Goal: Entertainment & Leisure: Browse casually

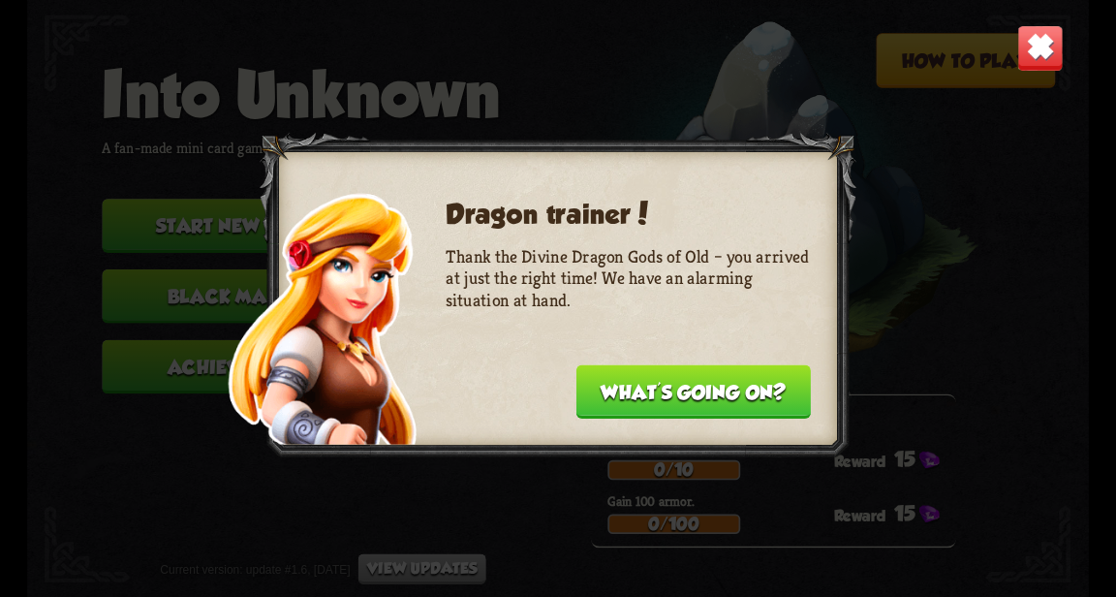
click at [743, 393] on button "What's going on?" at bounding box center [694, 391] width 234 height 54
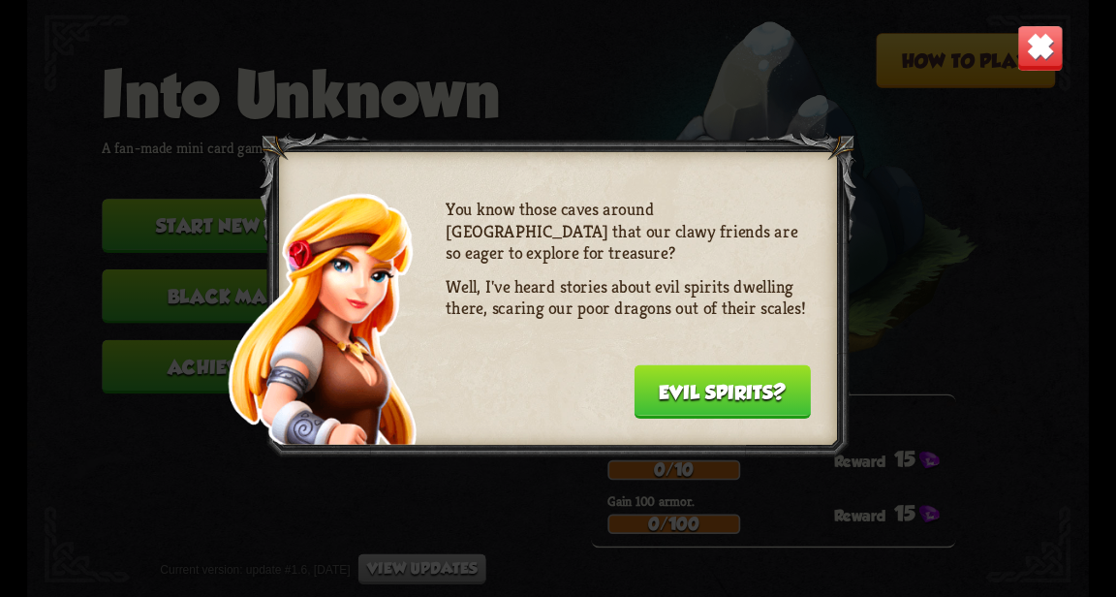
click at [733, 385] on button "Evil spirits?" at bounding box center [722, 391] width 177 height 54
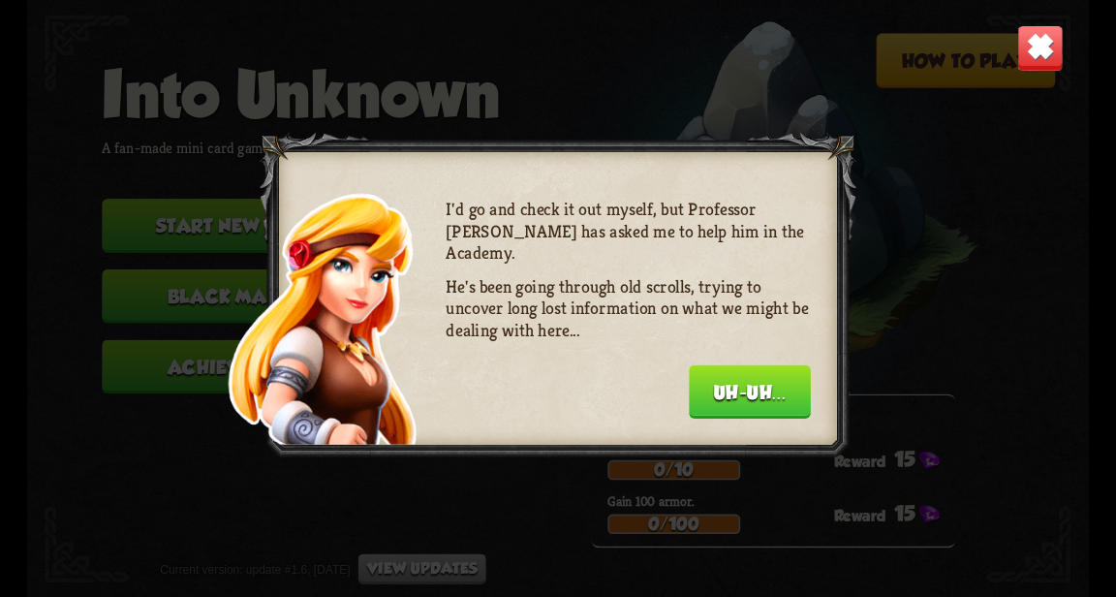
click at [740, 387] on button "Uh-uh..." at bounding box center [750, 391] width 122 height 54
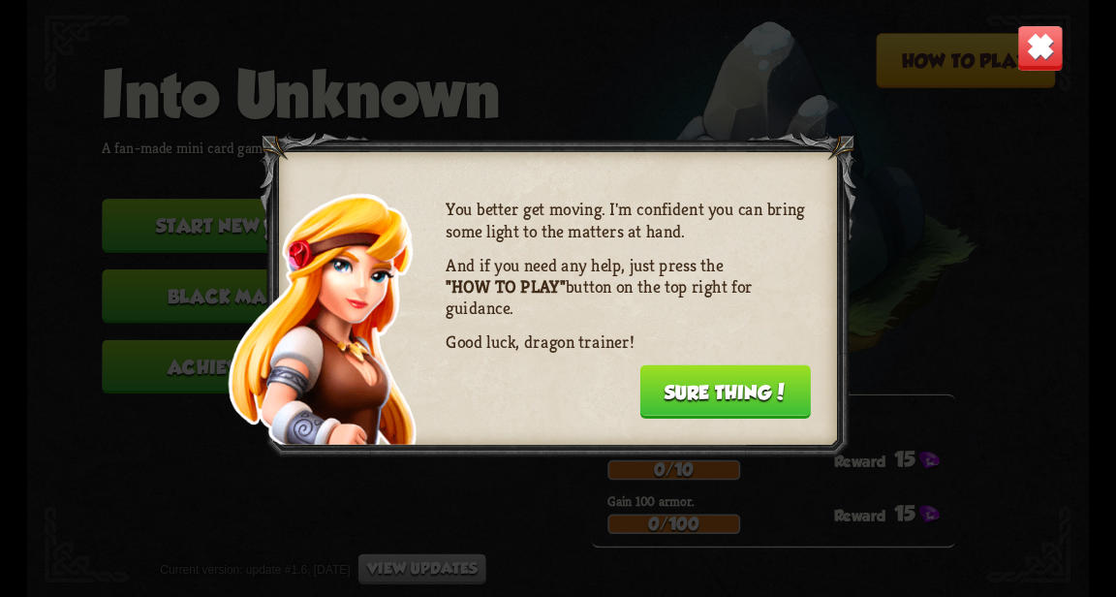
click at [740, 387] on button "Sure thing!" at bounding box center [725, 391] width 172 height 54
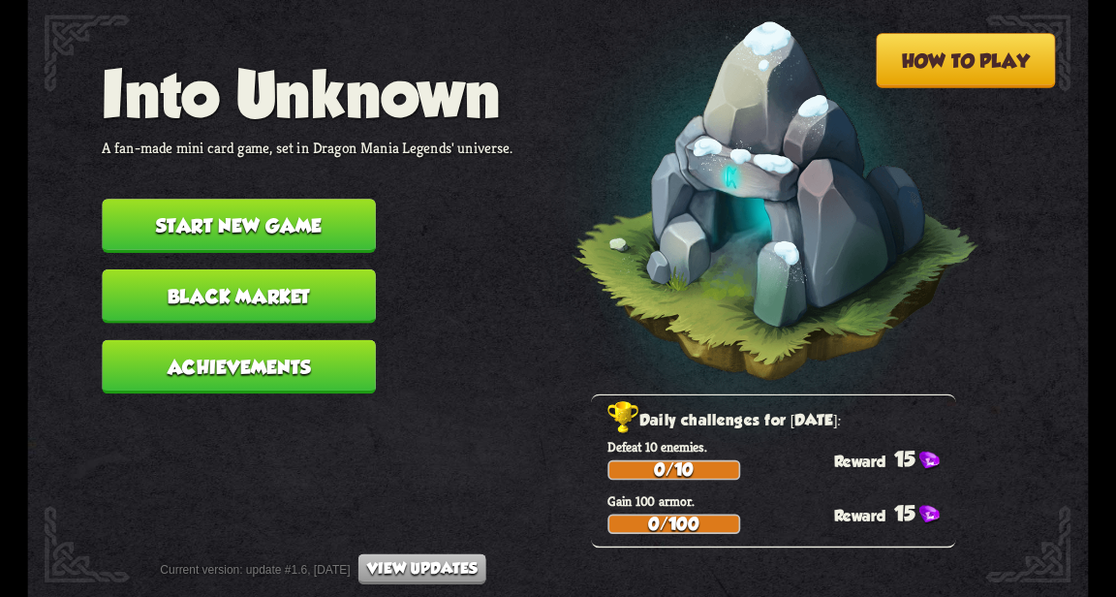
click at [179, 234] on button "Start new game" at bounding box center [238, 226] width 273 height 54
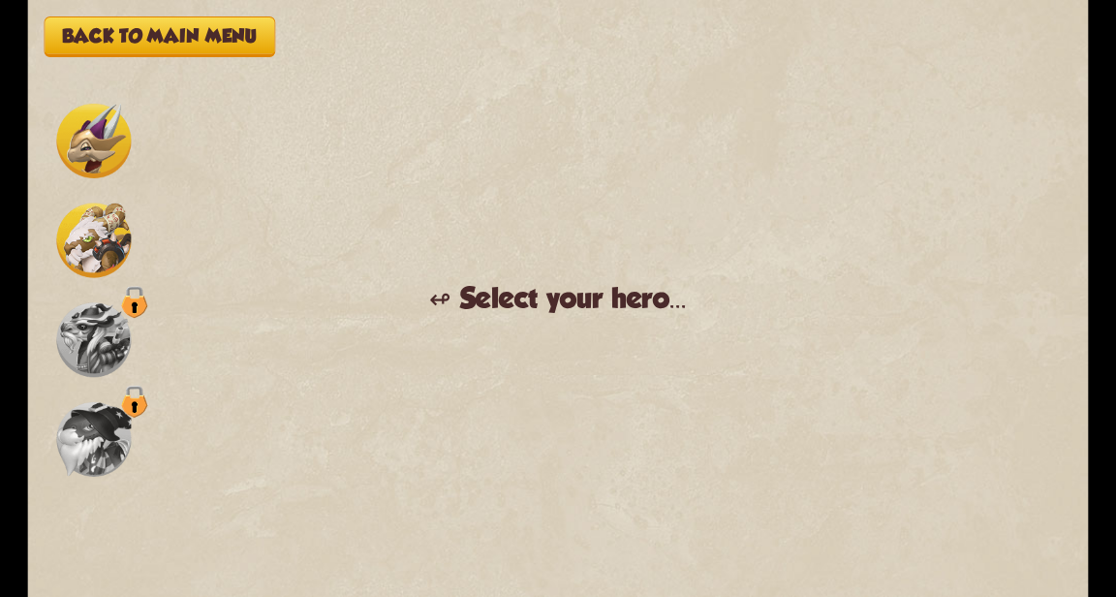
click at [89, 234] on img at bounding box center [93, 240] width 75 height 75
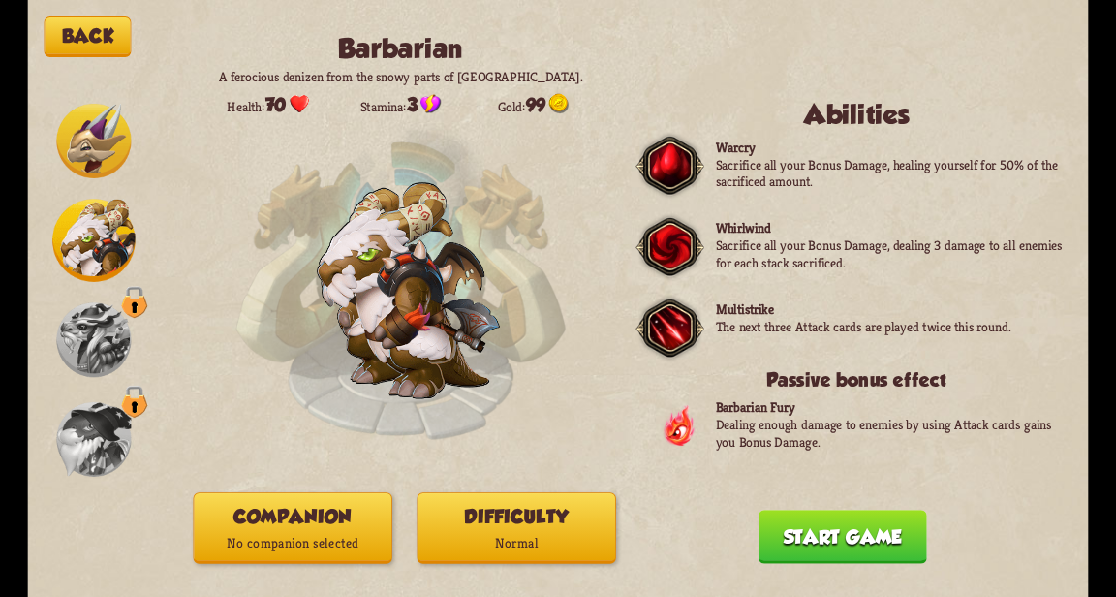
click at [857, 545] on button "Start game" at bounding box center [843, 537] width 169 height 54
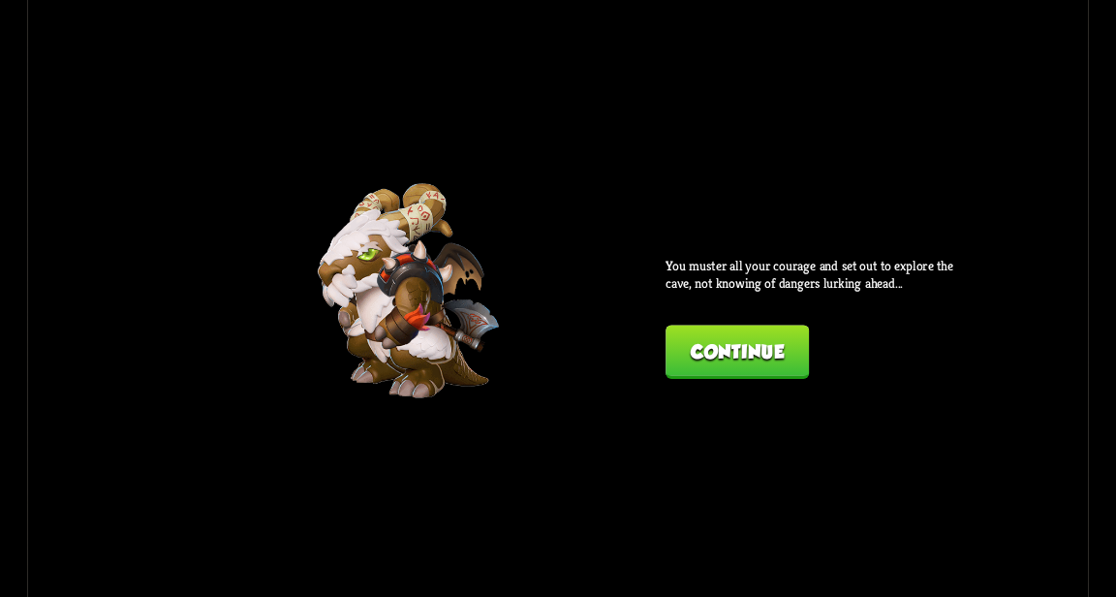
click at [745, 366] on button "Continue" at bounding box center [737, 352] width 143 height 54
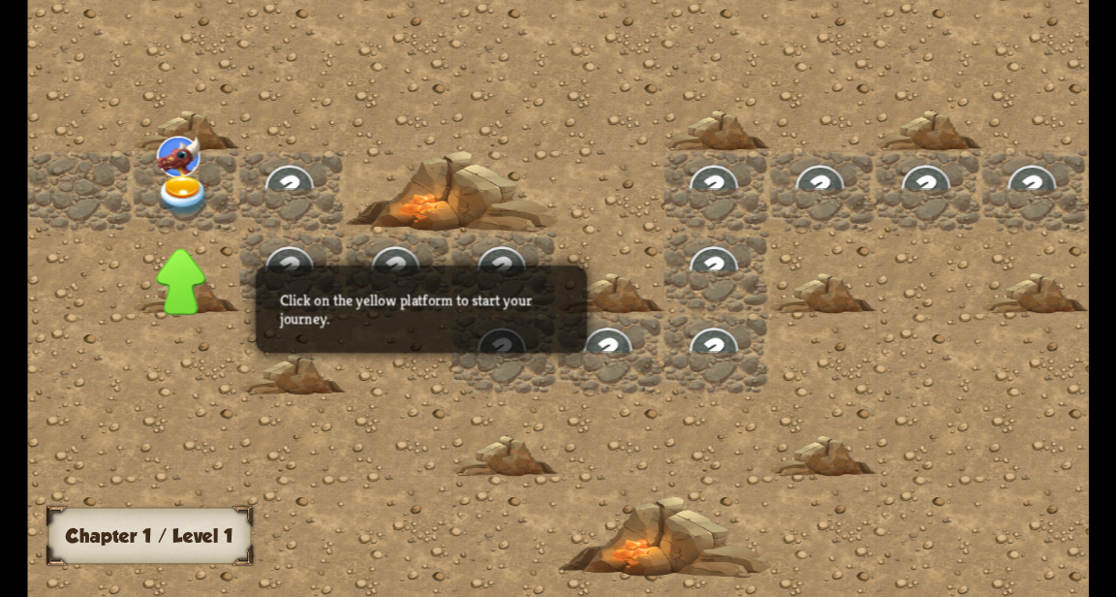
click at [917, 242] on div at bounding box center [717, 298] width 1380 height 620
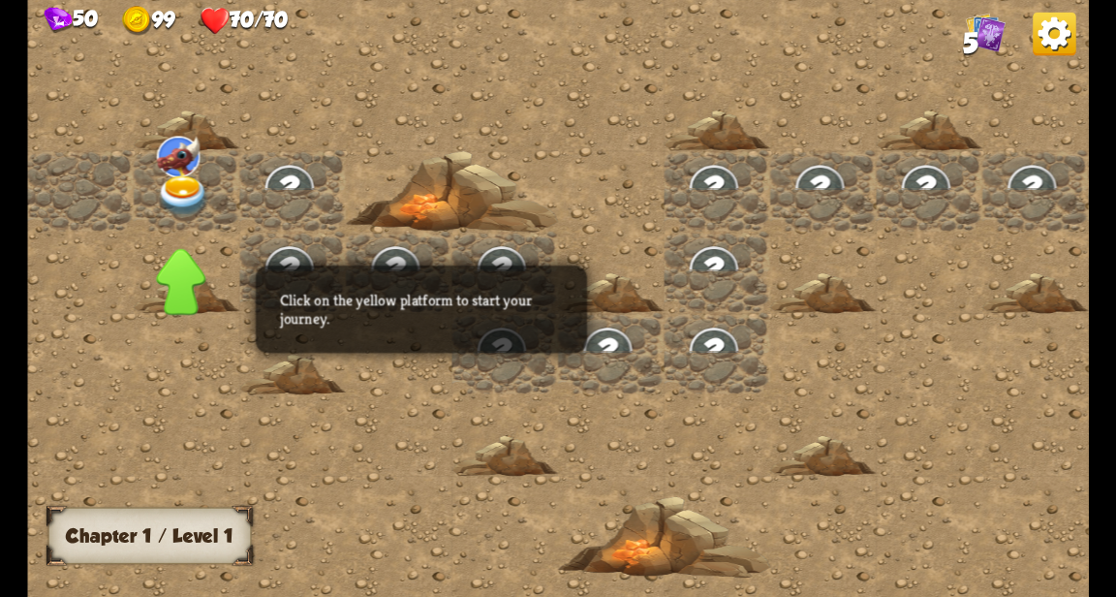
click at [179, 172] on img at bounding box center [178, 156] width 43 height 41
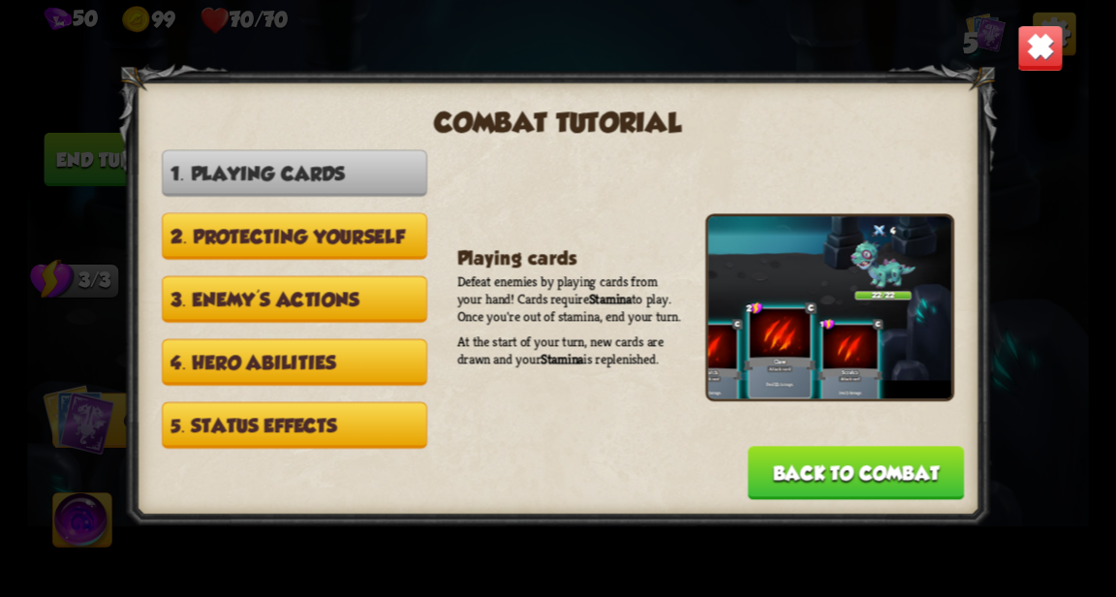
click at [889, 462] on button "Back to combat" at bounding box center [856, 473] width 216 height 54
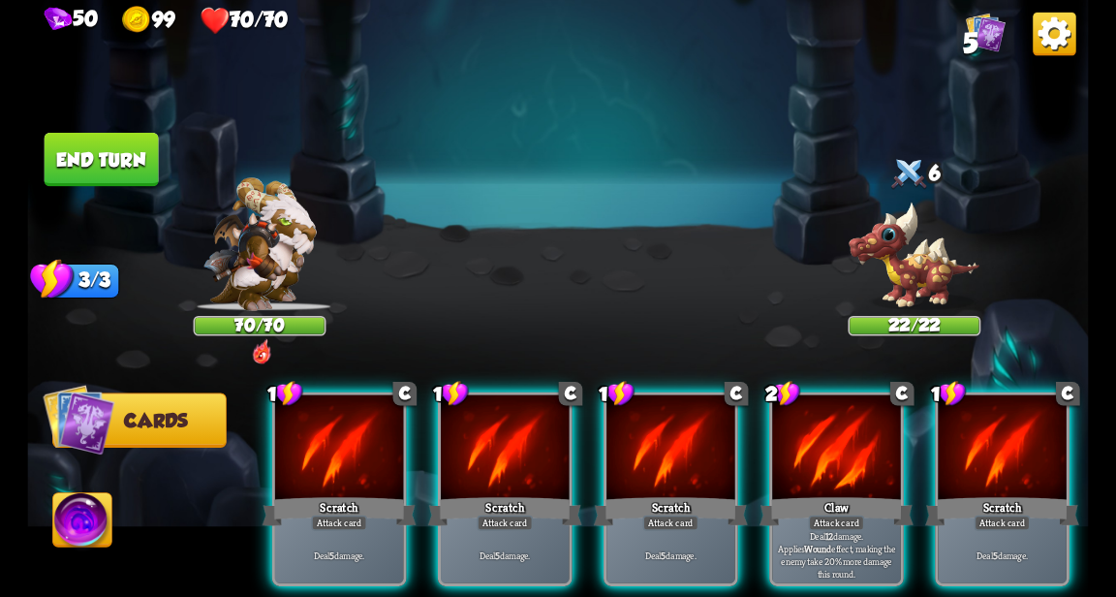
click at [839, 431] on div at bounding box center [836, 449] width 128 height 109
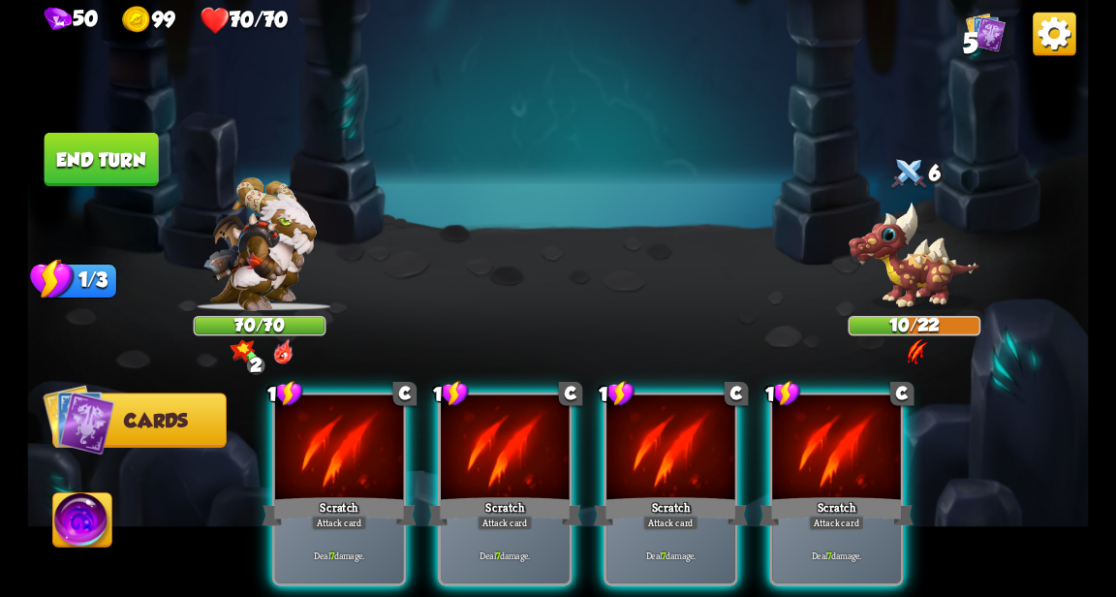
click at [839, 449] on div at bounding box center [836, 449] width 128 height 109
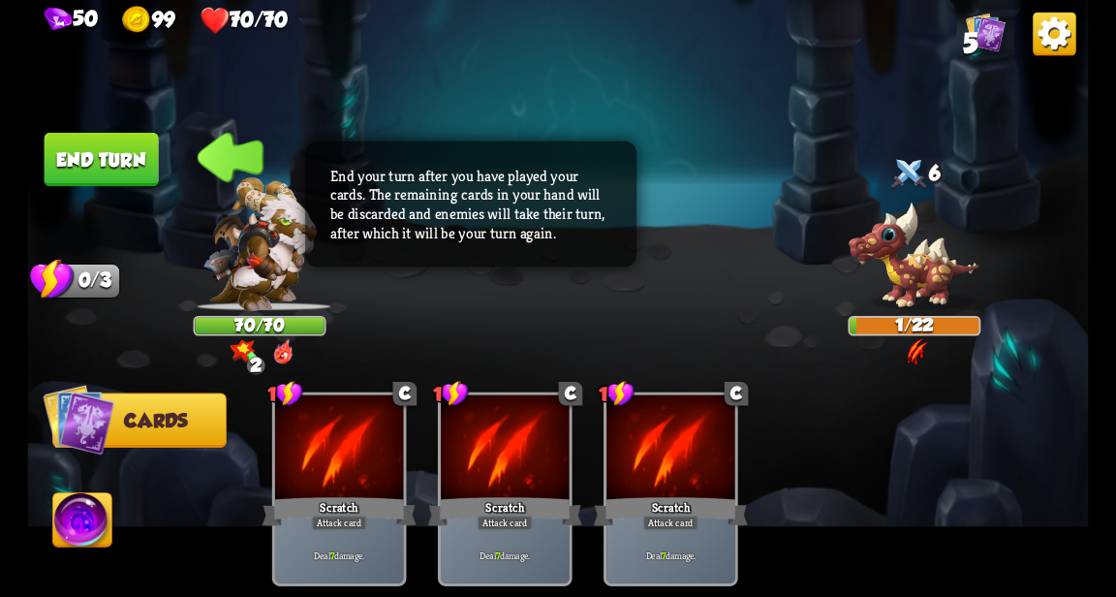
click at [134, 135] on button "End turn" at bounding box center [102, 160] width 114 height 54
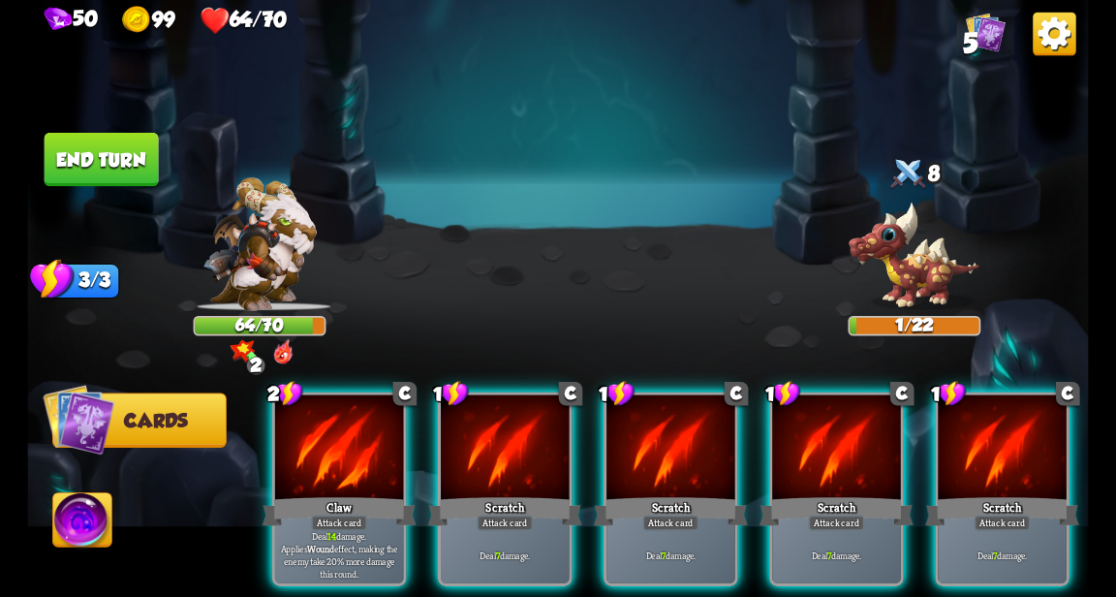
click at [335, 421] on div at bounding box center [339, 449] width 128 height 109
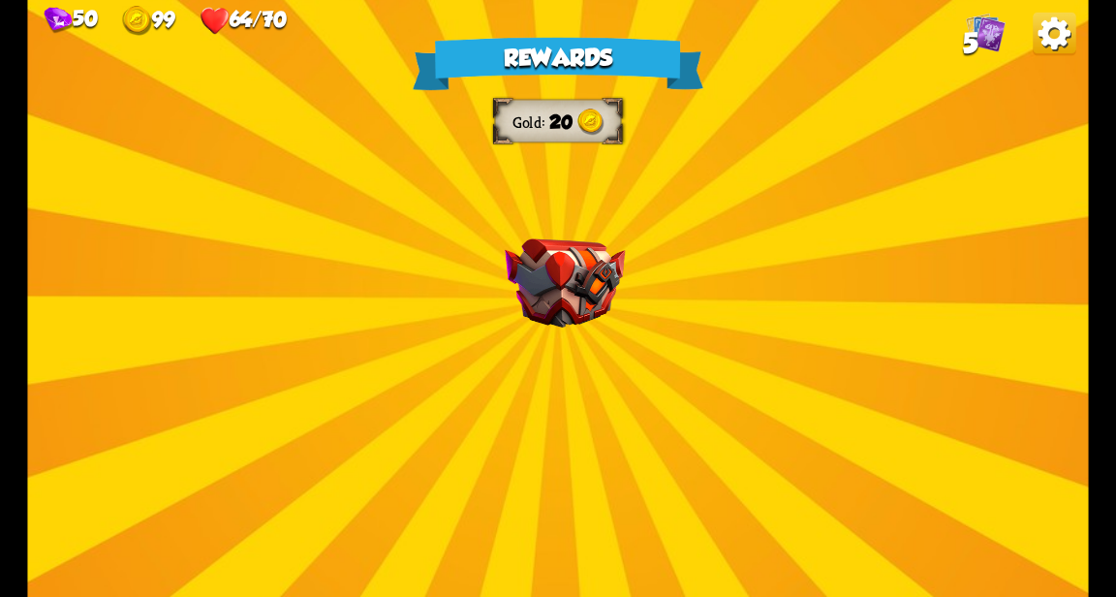
click at [215, 304] on div "Rewards Gold 20 Select a card 2 C Tactical Strike Attack card Deal 7 damage. Ga…" at bounding box center [557, 298] width 1061 height 597
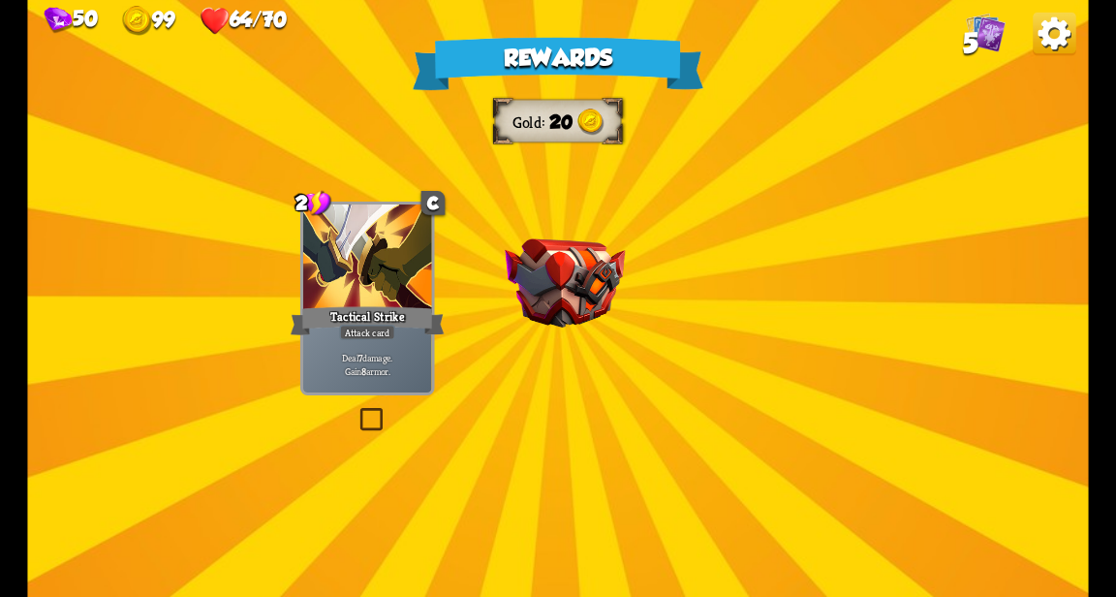
click at [1022, 270] on div "Rewards Gold 20 Select a card 2 C Tactical Strike Attack card Deal 7 damage. Ga…" at bounding box center [557, 298] width 1061 height 597
